Goal: Information Seeking & Learning: Learn about a topic

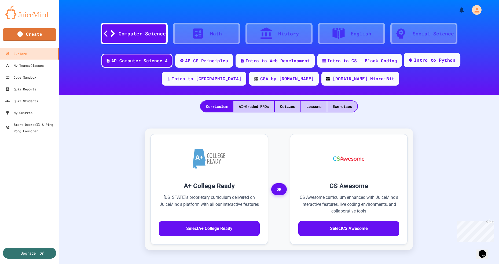
click at [414, 60] on div "Intro to Python" at bounding box center [435, 60] width 42 height 7
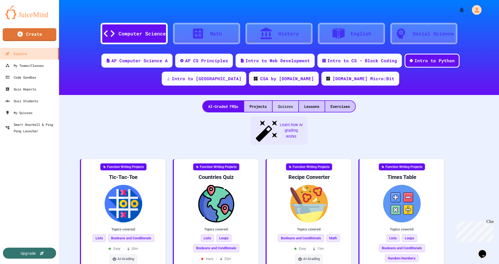
click at [289, 104] on div "Quizzes" at bounding box center [286, 106] width 26 height 11
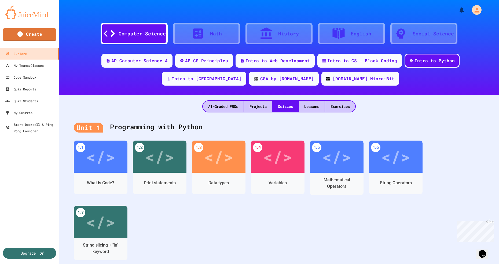
click at [220, 184] on div "Data types" at bounding box center [219, 183] width 20 height 6
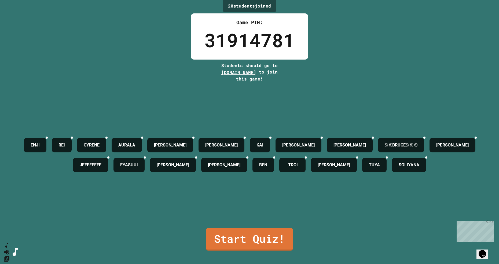
click at [258, 251] on link "Start Quiz!" at bounding box center [249, 239] width 87 height 23
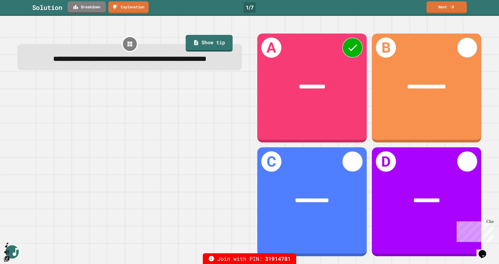
click at [449, 9] on link "Next" at bounding box center [447, 7] width 40 height 12
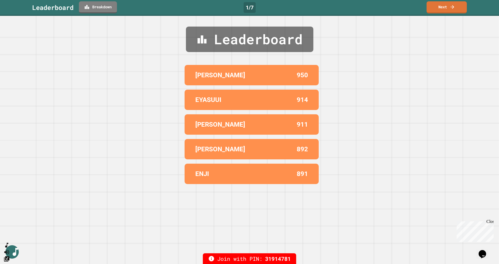
click at [441, 9] on link "Next" at bounding box center [447, 7] width 40 height 12
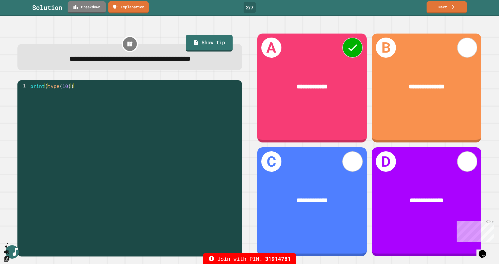
click at [450, 8] on icon at bounding box center [452, 6] width 5 height 5
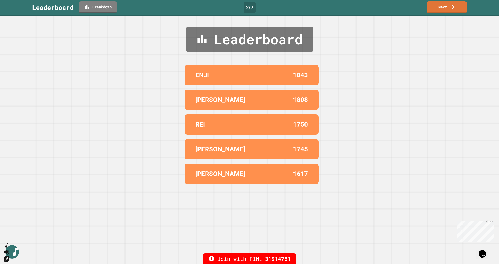
click at [452, 9] on icon at bounding box center [452, 6] width 5 height 5
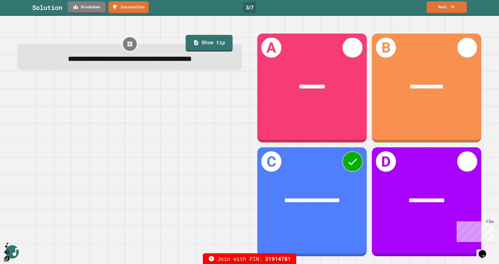
click at [454, 8] on icon at bounding box center [452, 6] width 5 height 5
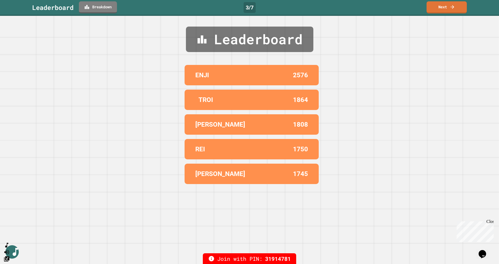
click at [454, 10] on link "Next" at bounding box center [447, 7] width 40 height 12
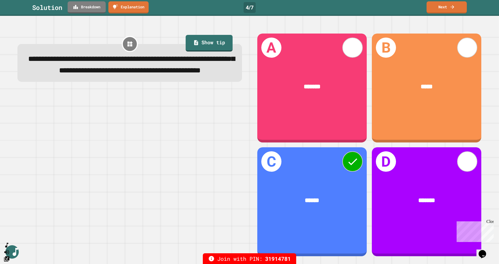
click at [452, 8] on icon at bounding box center [452, 6] width 5 height 5
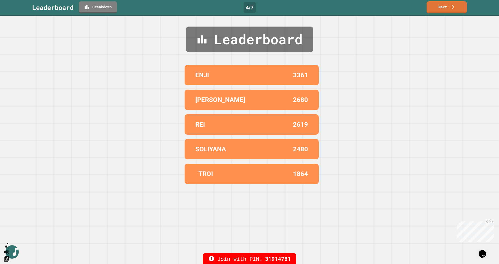
click at [453, 10] on link "Next" at bounding box center [447, 7] width 40 height 12
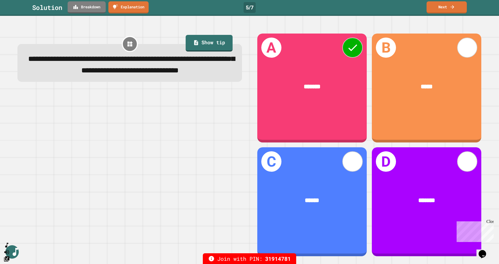
click at [450, 10] on link "Next" at bounding box center [447, 7] width 40 height 12
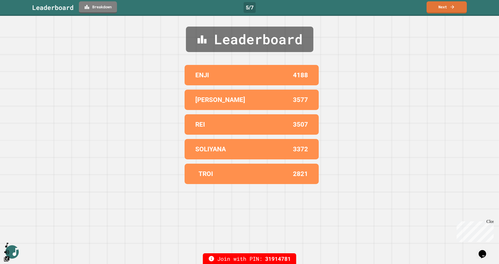
click at [446, 11] on link "Next" at bounding box center [447, 7] width 40 height 12
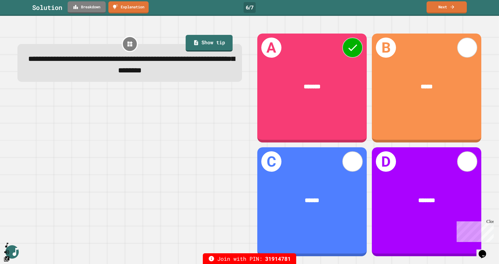
click at [451, 9] on icon at bounding box center [452, 6] width 5 height 5
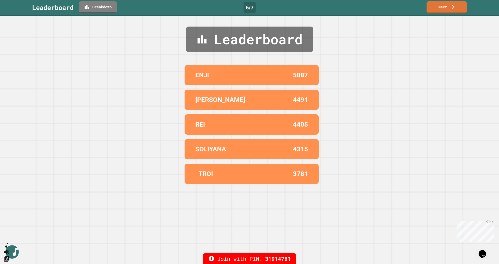
click at [447, 9] on link "Next" at bounding box center [447, 7] width 40 height 12
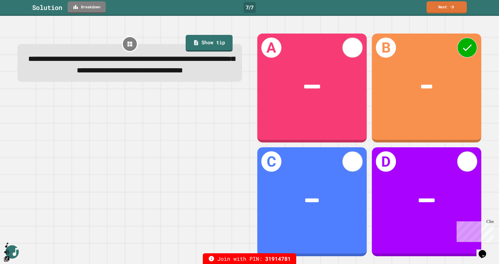
click at [451, 9] on icon at bounding box center [452, 6] width 5 height 5
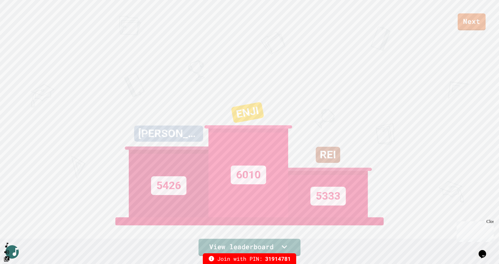
click at [463, 24] on link "Next" at bounding box center [472, 21] width 28 height 17
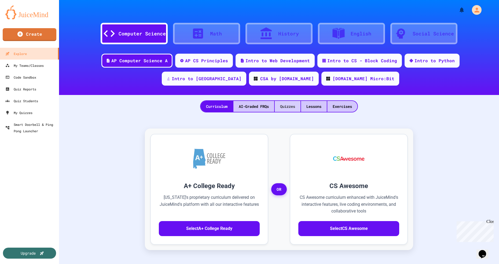
click at [290, 108] on div "Quizzes" at bounding box center [288, 106] width 26 height 11
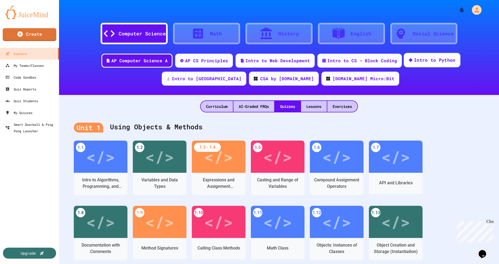
click at [414, 63] on div "Intro to Python" at bounding box center [435, 60] width 42 height 7
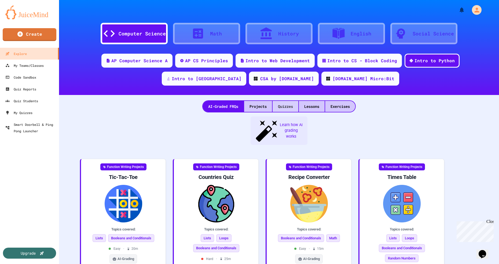
click at [285, 105] on div "Quizzes" at bounding box center [286, 106] width 26 height 11
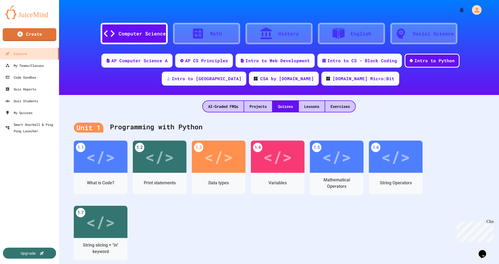
click at [338, 185] on div "Mathematical Operators" at bounding box center [337, 183] width 46 height 13
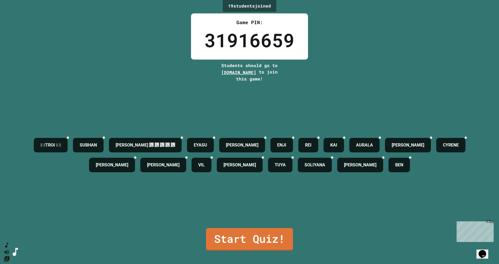
click at [429, 135] on div "𒐫 𒐫TROI 𒐫 𒐫 [PERSON_NAME] ﷽ ﷽ ﷽ ﷽ ﷽ [PERSON_NAME] ENJI REI [PERSON_NAME] [PERSO…" at bounding box center [249, 155] width 472 height 40
click at [187, 139] on icon at bounding box center [185, 141] width 4 height 4
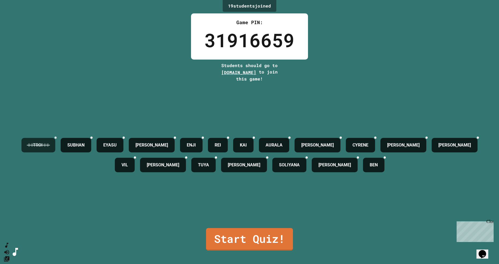
click at [56, 138] on icon at bounding box center [56, 138] width 0 height 0
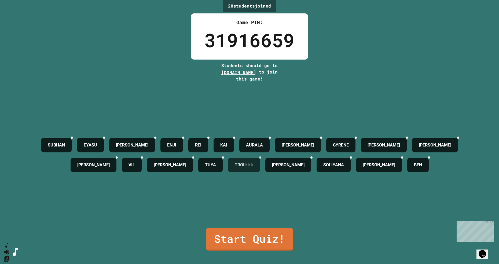
click at [261, 157] on div at bounding box center [260, 157] width 2 height 2
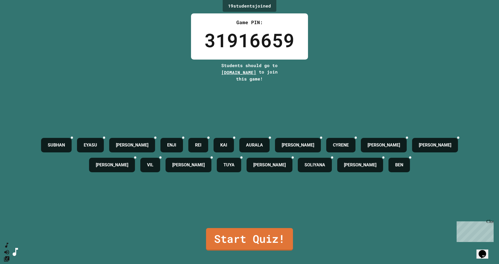
click at [264, 251] on link "Start Quiz!" at bounding box center [249, 239] width 87 height 23
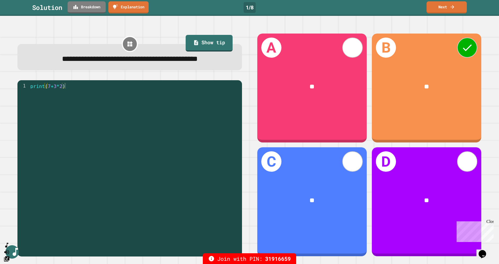
click at [447, 6] on link "Next" at bounding box center [447, 7] width 40 height 12
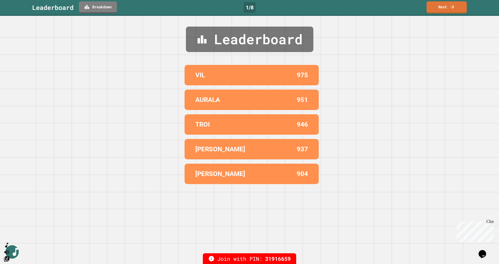
click at [444, 7] on link "Next" at bounding box center [447, 7] width 40 height 12
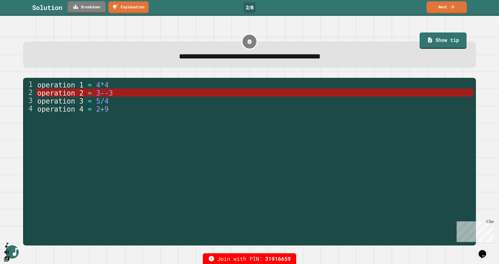
click at [451, 13] on link "Next" at bounding box center [447, 7] width 40 height 12
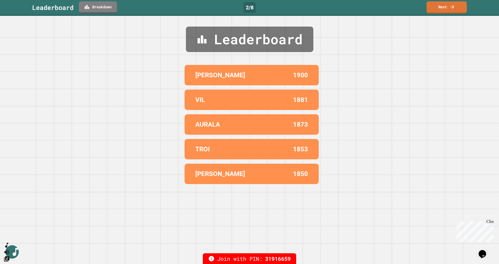
click at [446, 12] on link "Next" at bounding box center [447, 7] width 40 height 12
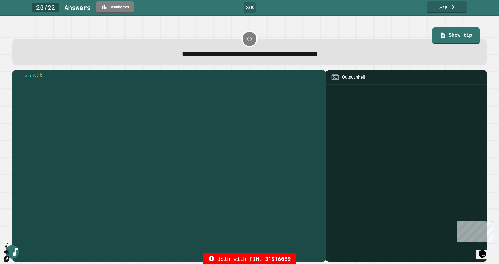
click at [445, 9] on link "Skip" at bounding box center [447, 7] width 40 height 12
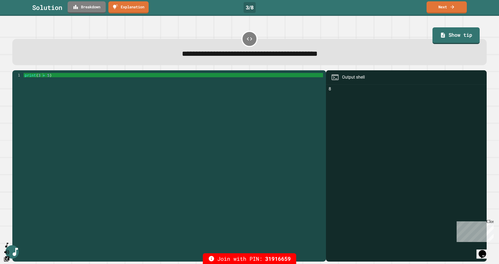
click at [447, 8] on link "Next" at bounding box center [447, 7] width 40 height 12
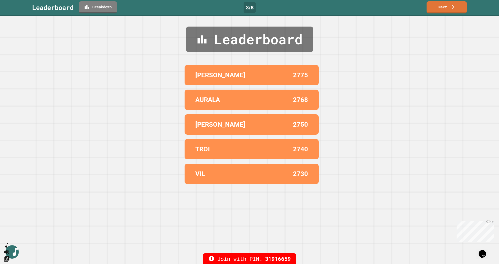
click at [450, 9] on icon at bounding box center [452, 6] width 5 height 5
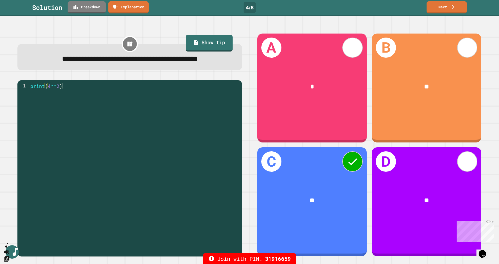
click at [447, 9] on link "Next" at bounding box center [447, 7] width 40 height 12
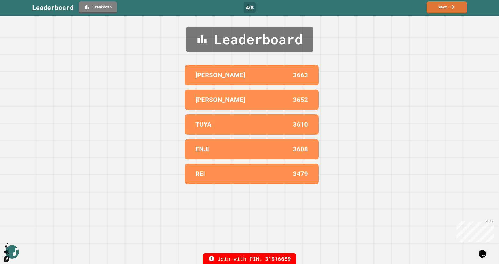
click at [448, 8] on link "Next" at bounding box center [447, 7] width 40 height 12
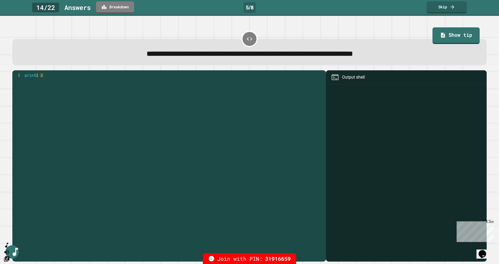
click at [448, 8] on link "Skip" at bounding box center [447, 7] width 40 height 12
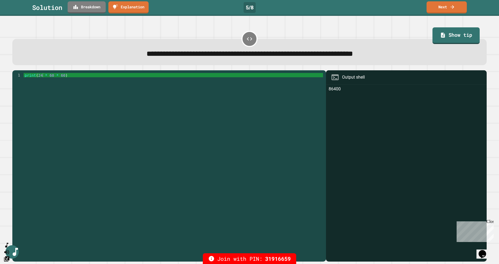
click at [441, 9] on link "Next" at bounding box center [447, 7] width 40 height 12
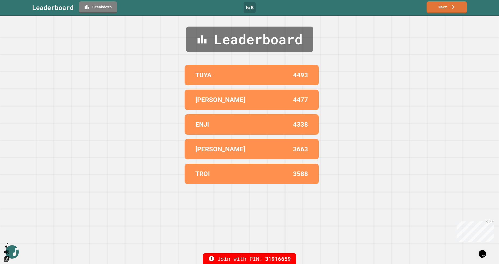
click at [442, 13] on link "Next" at bounding box center [447, 7] width 40 height 12
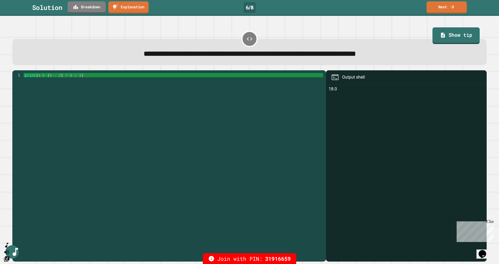
click at [448, 7] on link "Next" at bounding box center [447, 7] width 40 height 12
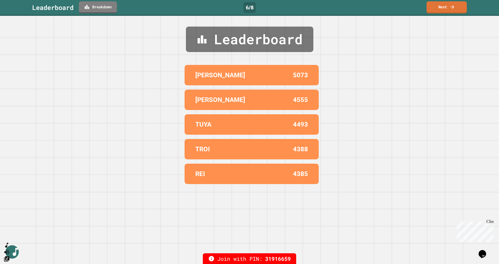
click at [446, 7] on link "Next" at bounding box center [447, 7] width 40 height 12
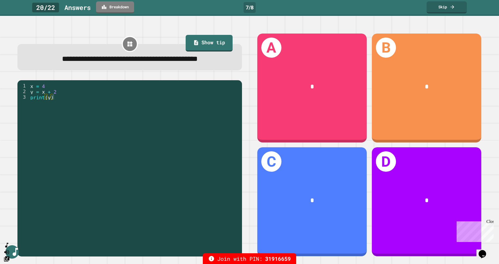
click at [444, 10] on link "Skip" at bounding box center [447, 7] width 40 height 12
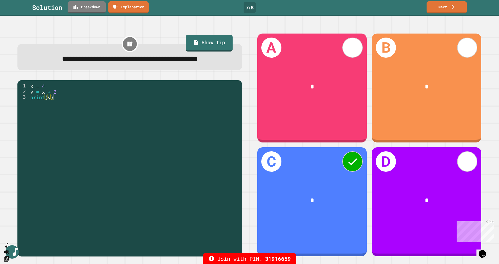
click at [437, 9] on link "Next" at bounding box center [447, 7] width 40 height 12
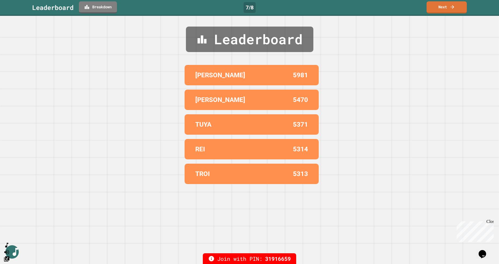
click at [446, 9] on link "Next" at bounding box center [447, 7] width 40 height 12
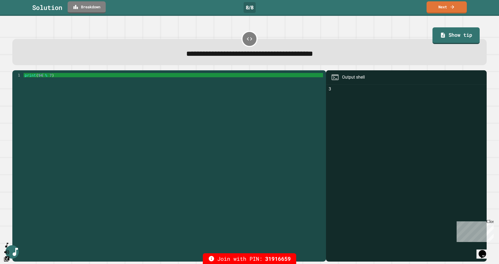
click at [444, 10] on link "Next" at bounding box center [447, 7] width 40 height 12
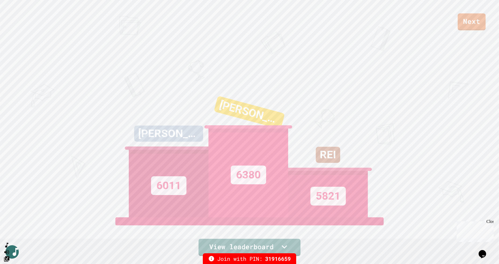
click at [472, 24] on link "Next" at bounding box center [472, 21] width 28 height 17
